Goal: Find specific page/section: Find specific page/section

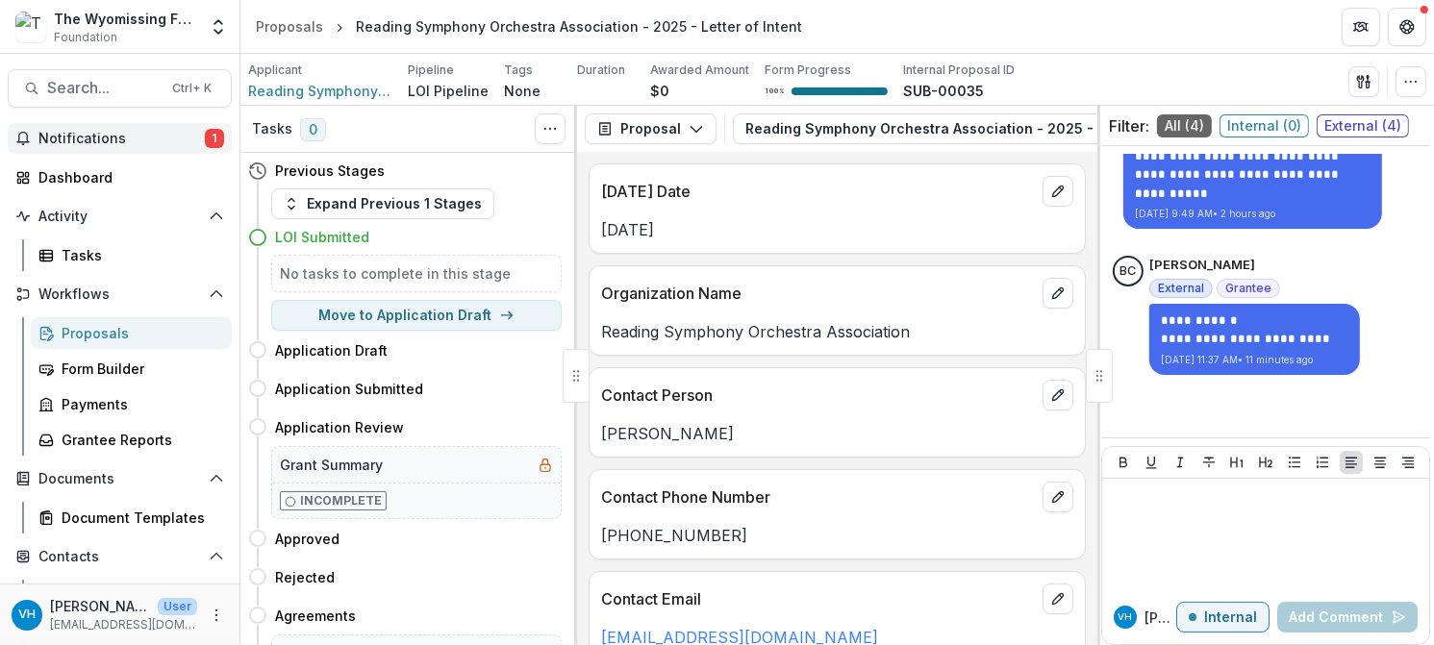
click at [182, 136] on span "Notifications" at bounding box center [121, 139] width 166 height 16
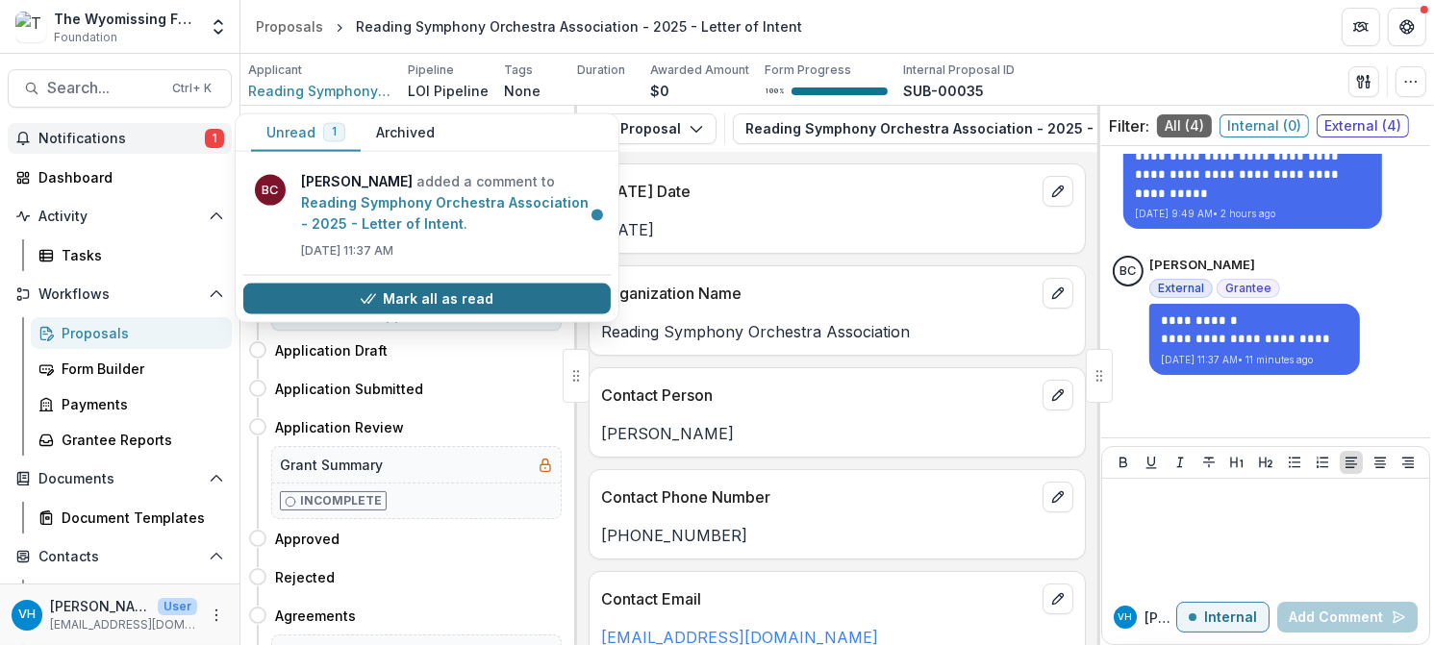
click at [415, 294] on button "Mark all as read" at bounding box center [426, 299] width 367 height 31
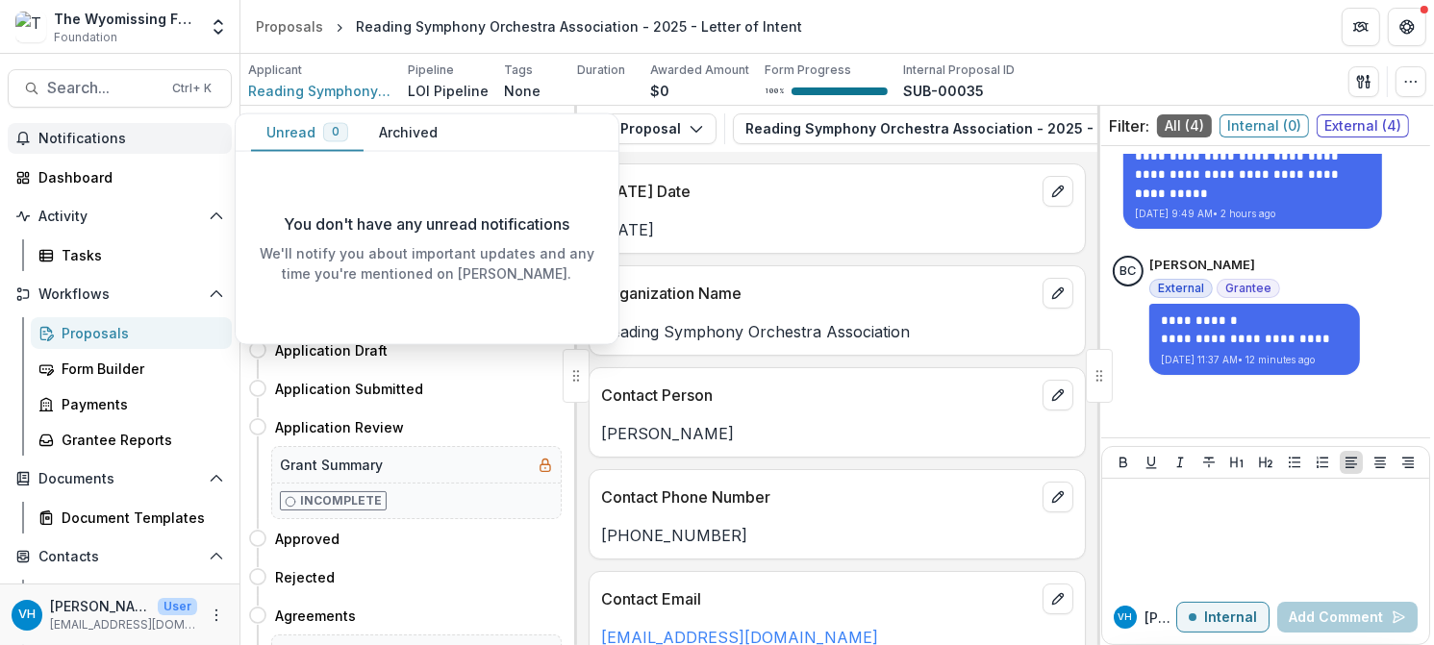
click at [1242, 556] on div at bounding box center [1266, 535] width 312 height 96
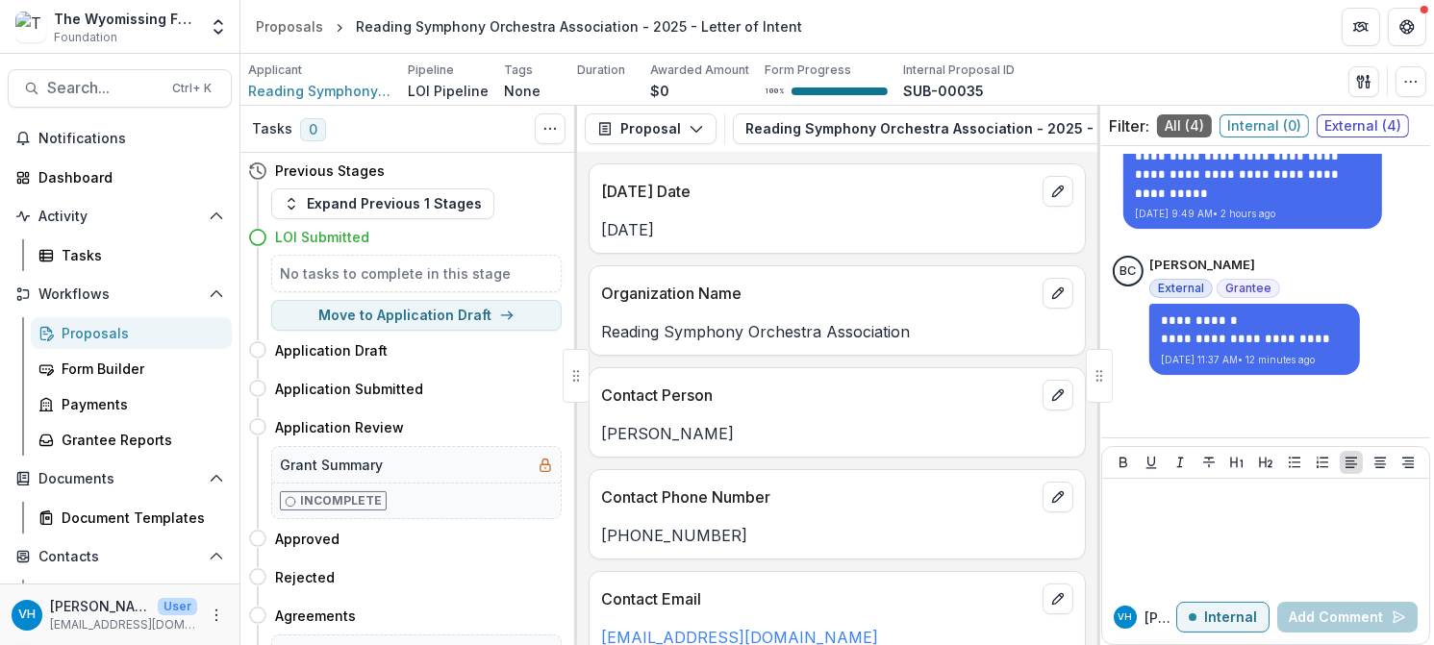
click at [106, 327] on div "Proposals" at bounding box center [139, 333] width 155 height 20
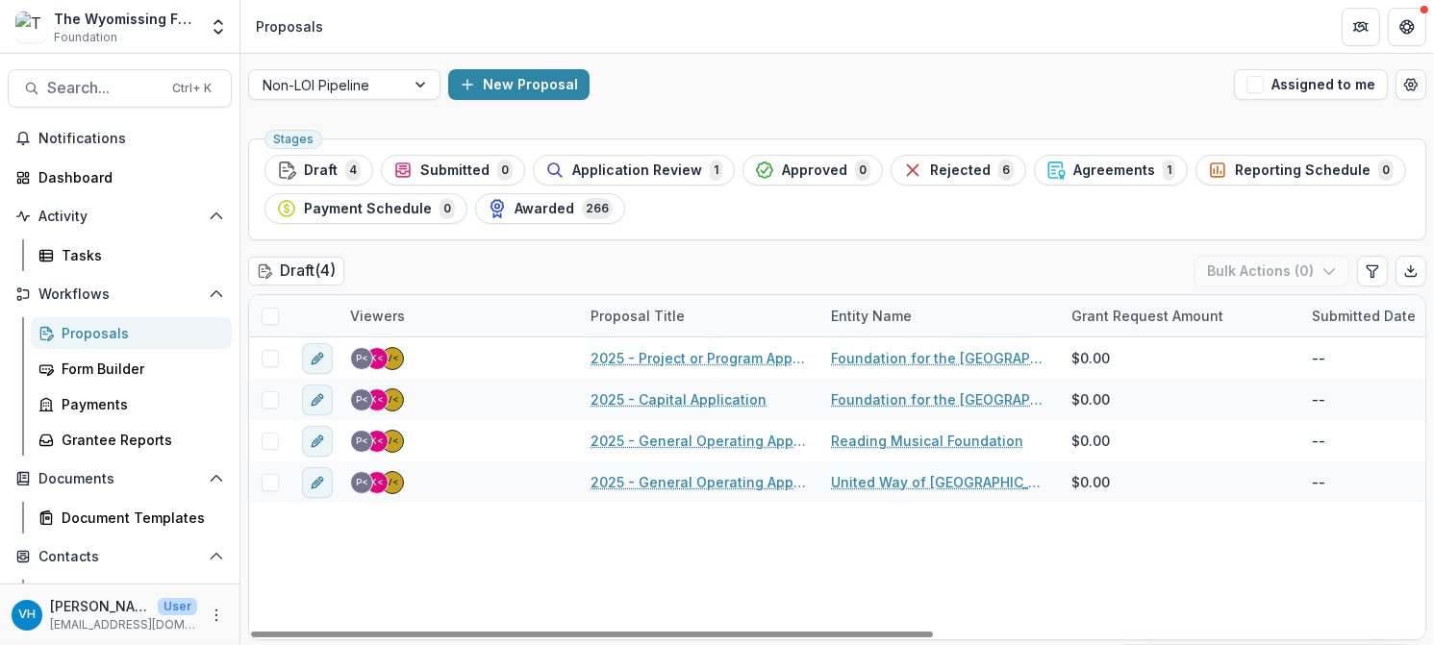
click at [165, 339] on div "Proposals" at bounding box center [139, 333] width 155 height 20
